Goal: Find specific page/section: Find specific page/section

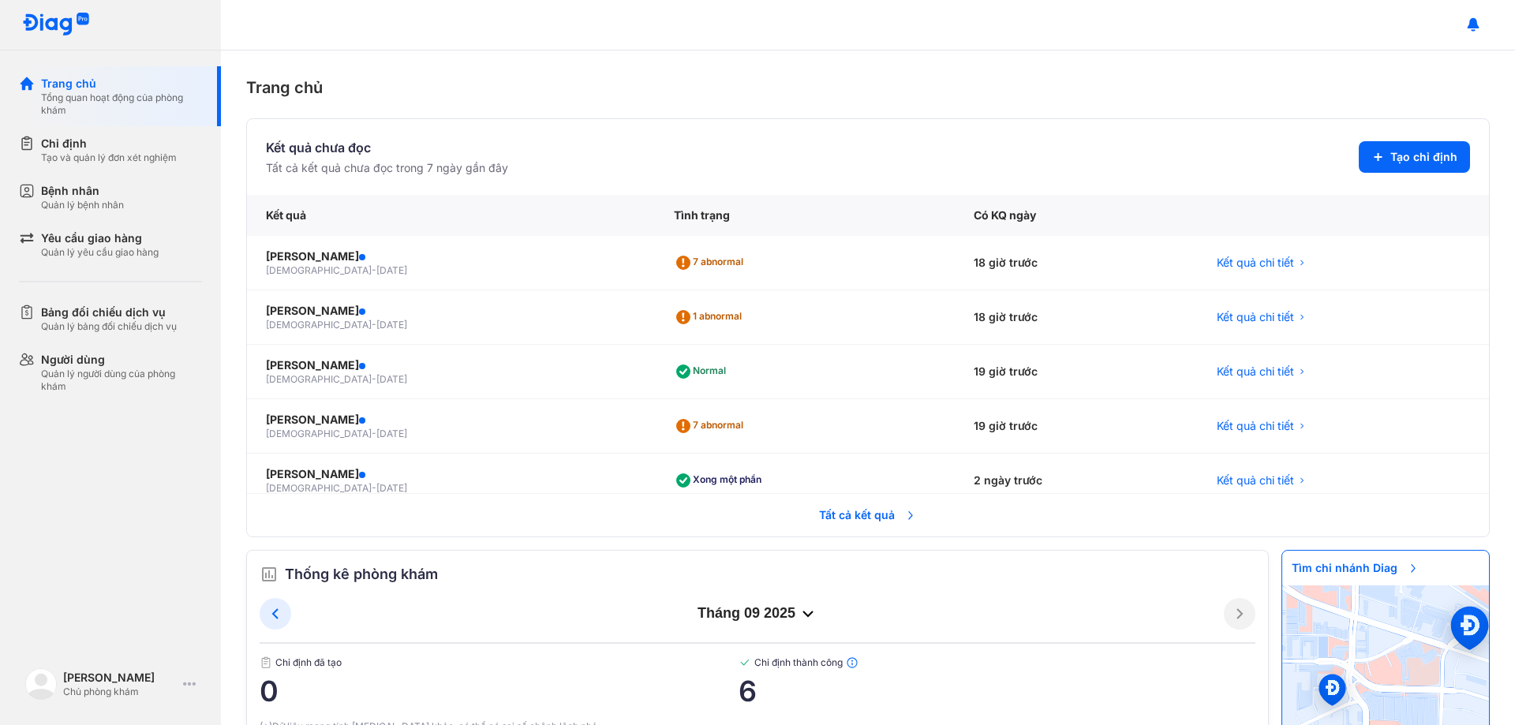
click at [851, 512] on span "Tất cả kết quả" at bounding box center [868, 515] width 117 height 35
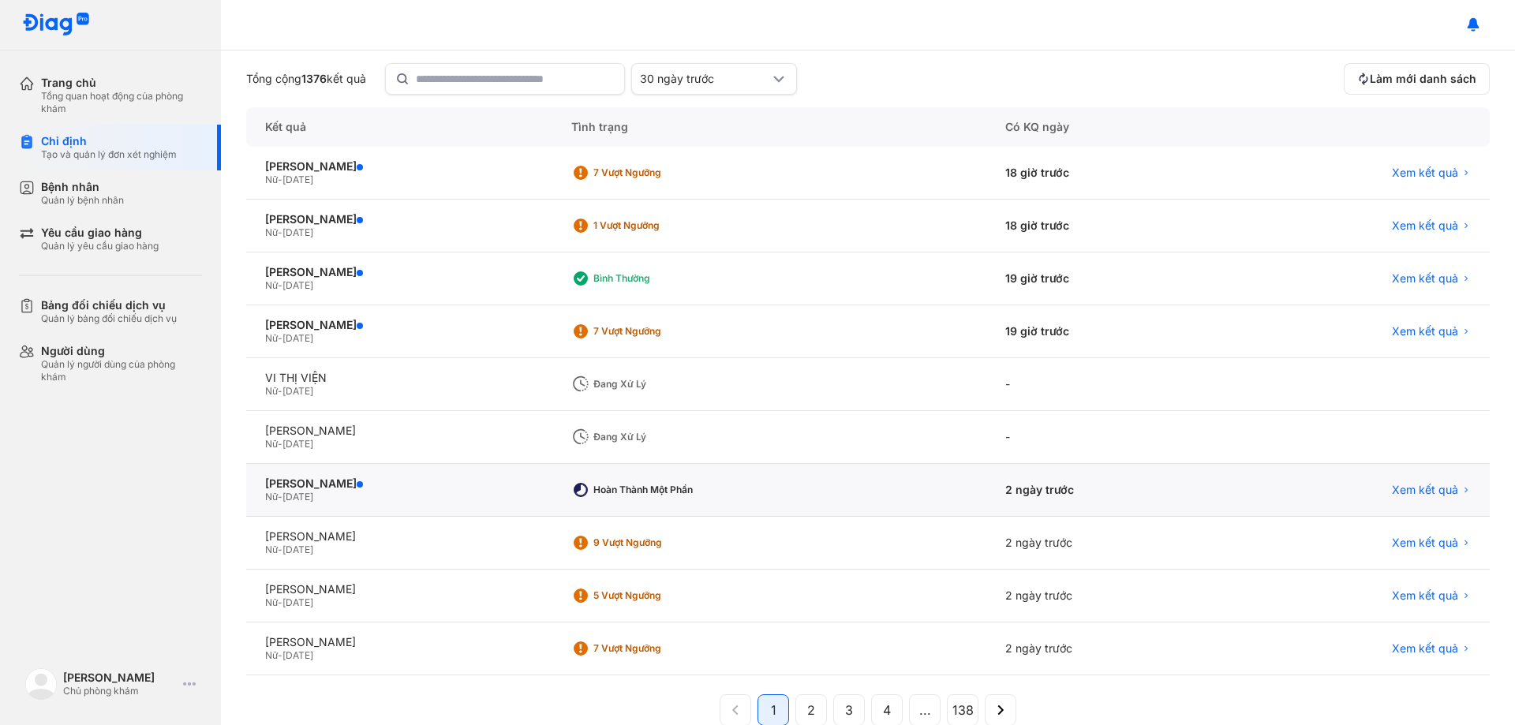
scroll to position [151, 0]
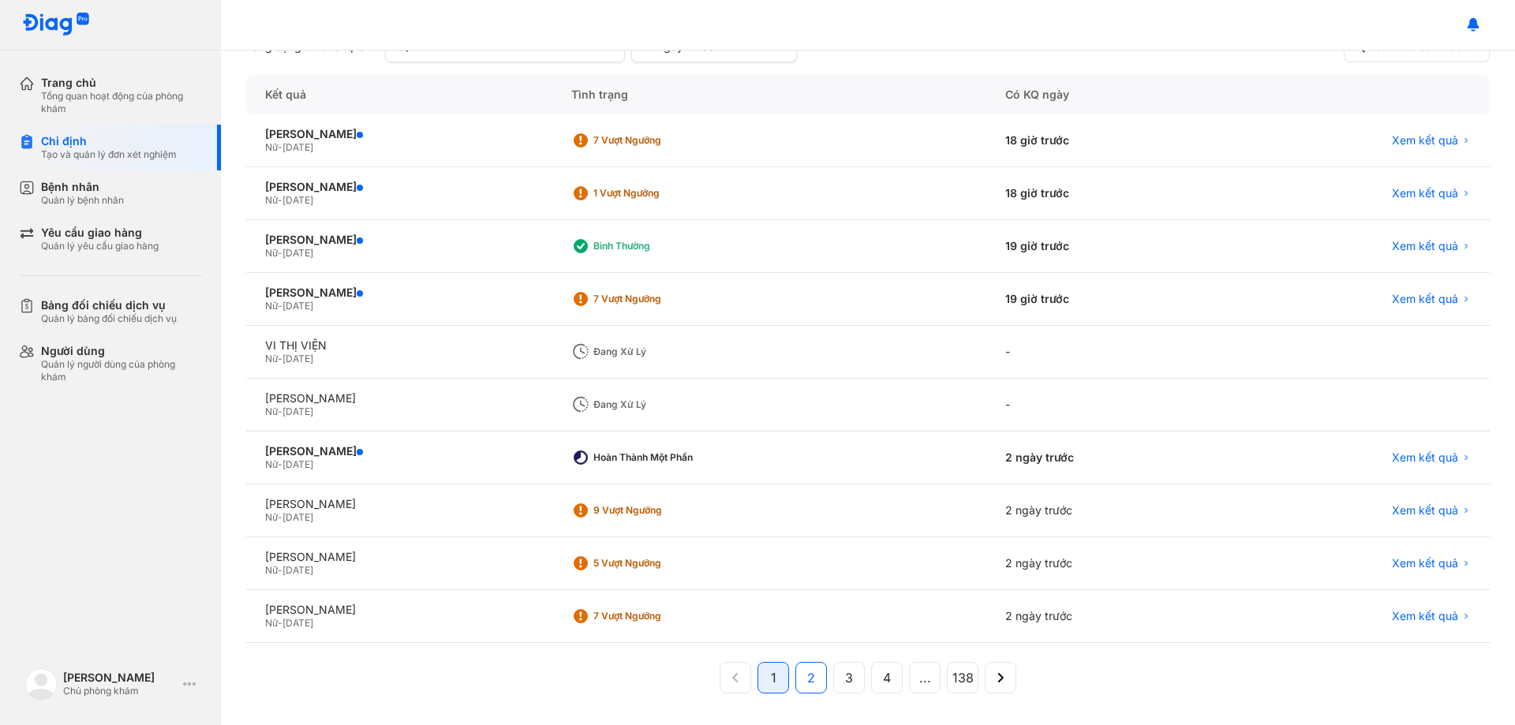
click at [810, 685] on button "2" at bounding box center [811, 678] width 32 height 32
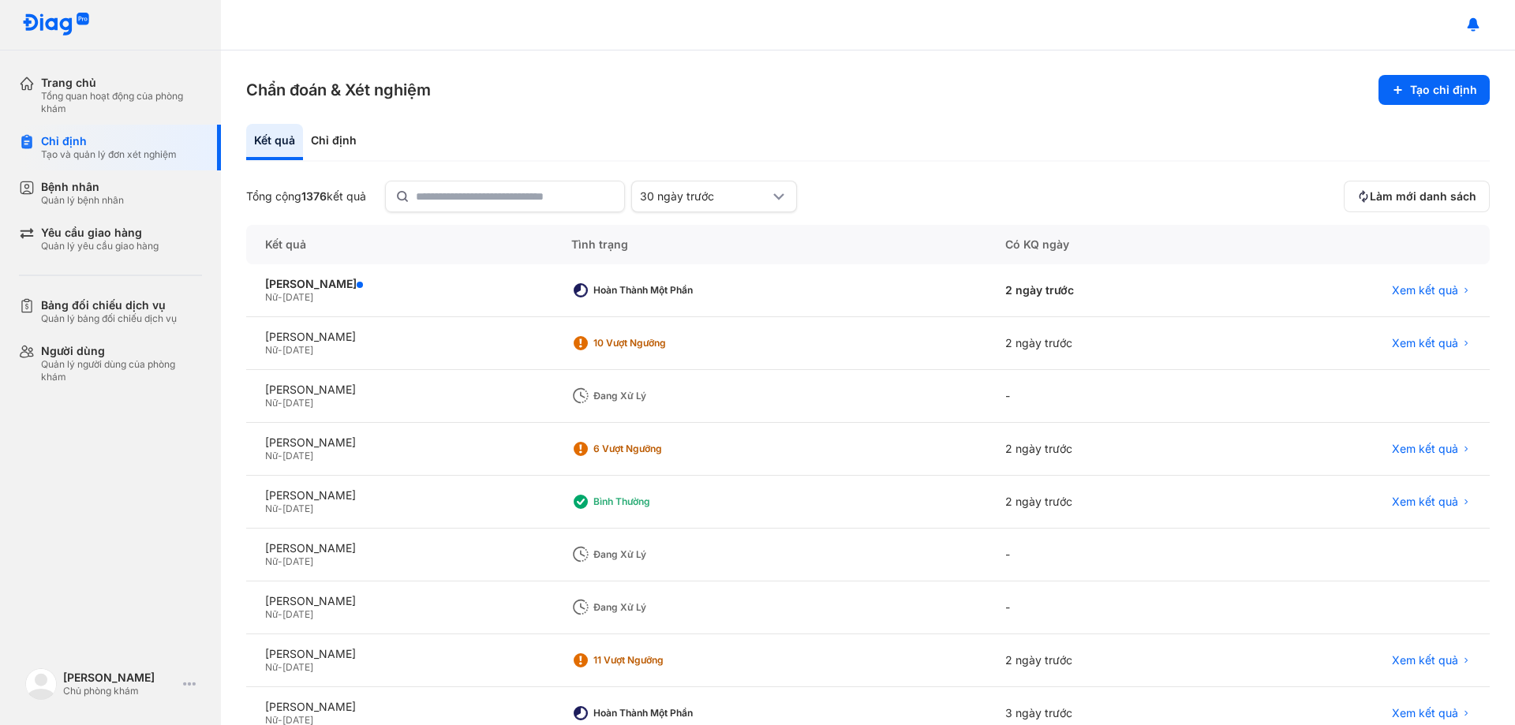
scroll to position [0, 0]
click at [721, 84] on section "Chẩn đoán & Xét nghiệm Tạo chỉ định" at bounding box center [868, 91] width 1244 height 30
